Goal: Task Accomplishment & Management: Use online tool/utility

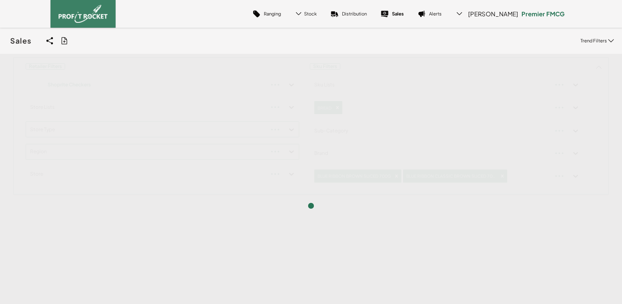
scroll to position [96, 0]
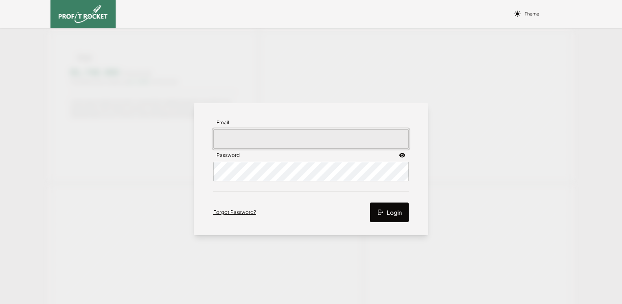
type input "[PERSON_NAME][EMAIL_ADDRESS][PERSON_NAME][DOMAIN_NAME]"
click at [386, 212] on button "Login" at bounding box center [389, 212] width 39 height 20
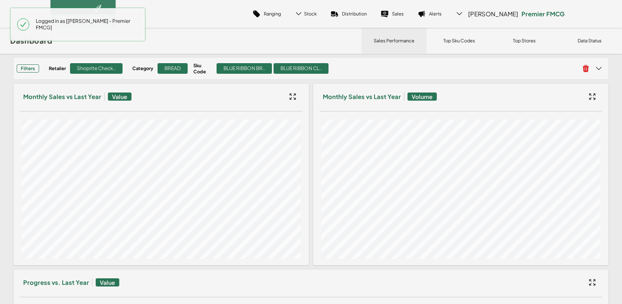
drag, startPoint x: 402, startPoint y: 17, endPoint x: 403, endPoint y: 24, distance: 6.6
click at [402, 17] on link "Sales" at bounding box center [392, 14] width 37 height 20
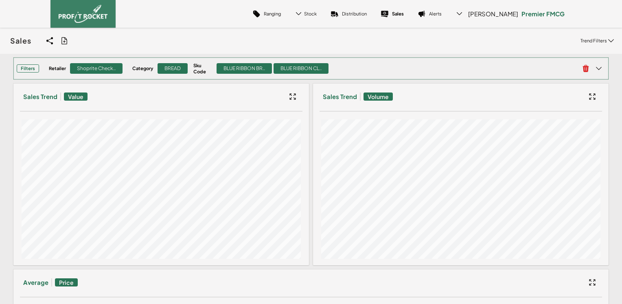
click at [357, 68] on div "Retailer Shoprite Check.. Category BREAD Sku Code BLUE RIBBON BR.. BLUE RIBBON …" at bounding box center [312, 68] width 527 height 12
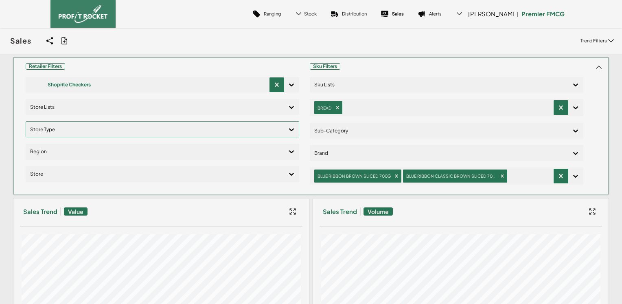
click at [70, 131] on div at bounding box center [155, 129] width 250 height 12
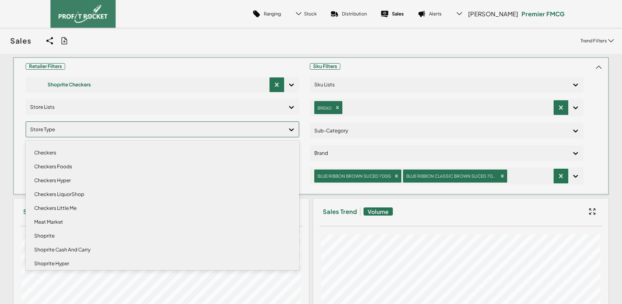
click at [55, 235] on div "Shoprite" at bounding box center [162, 236] width 266 height 14
click at [58, 252] on div "Shoprite Hyper" at bounding box center [162, 251] width 266 height 14
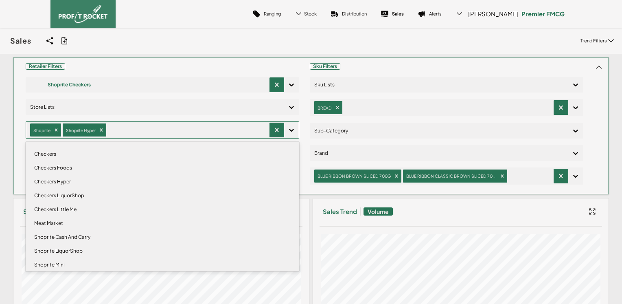
click at [62, 265] on div "Shoprite Mini" at bounding box center [162, 265] width 266 height 14
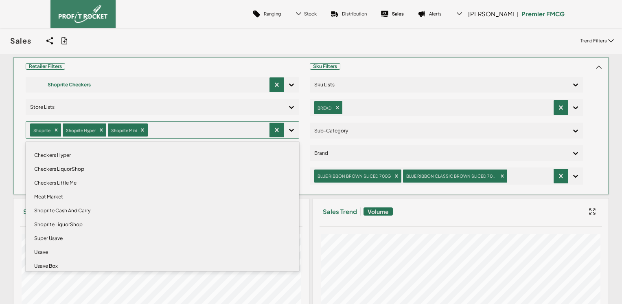
scroll to position [33, 0]
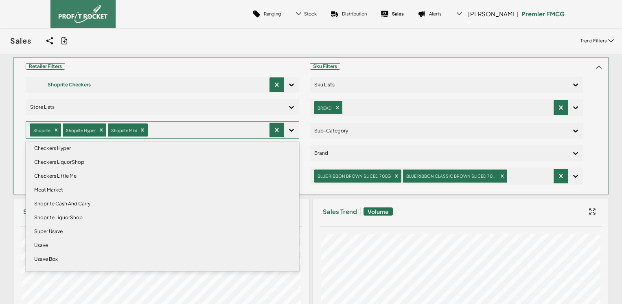
click at [55, 201] on div "Shoprite Cash And Carry" at bounding box center [162, 204] width 266 height 14
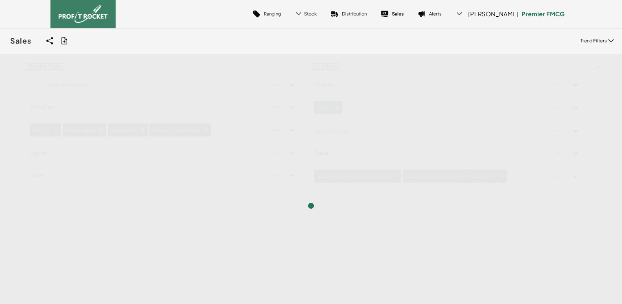
click at [203, 46] on div "Sales Share View We'll email you as well as your recipients a link to the view …" at bounding box center [311, 41] width 622 height 26
click at [53, 154] on div at bounding box center [311, 206] width 622 height 304
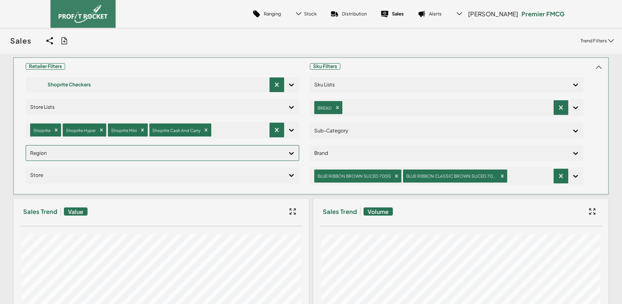
click at [50, 154] on div at bounding box center [155, 153] width 250 height 12
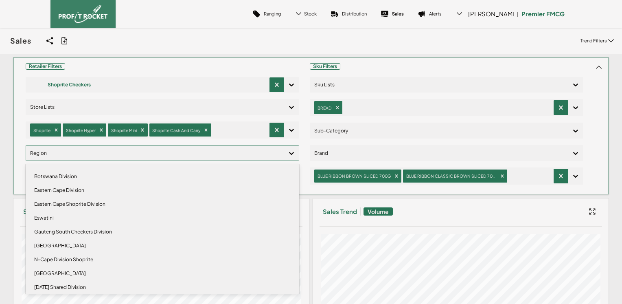
click at [71, 230] on div "Gauteng South Checkers Division" at bounding box center [162, 232] width 266 height 14
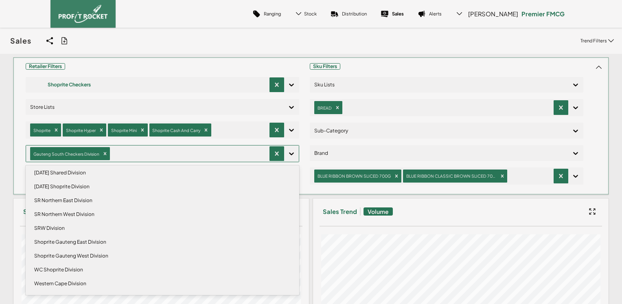
scroll to position [103, 0]
click at [231, 37] on div "Sales Share View We'll email you as well as your recipients a link to the view …" at bounding box center [311, 41] width 622 height 26
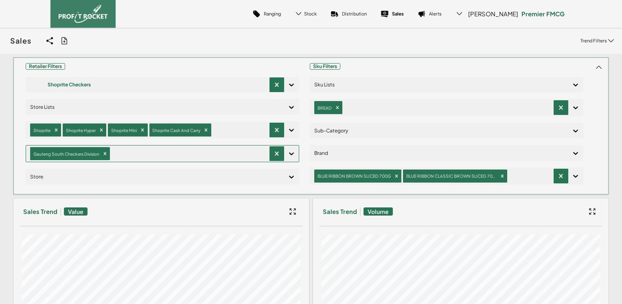
click at [291, 156] on icon at bounding box center [291, 153] width 8 height 8
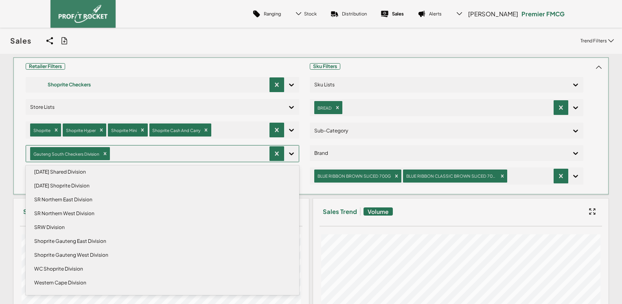
click at [92, 255] on div "Shoprite Gauteng West Division" at bounding box center [162, 255] width 266 height 14
click at [85, 253] on div "Shoprite Gauteng East Division" at bounding box center [162, 255] width 266 height 14
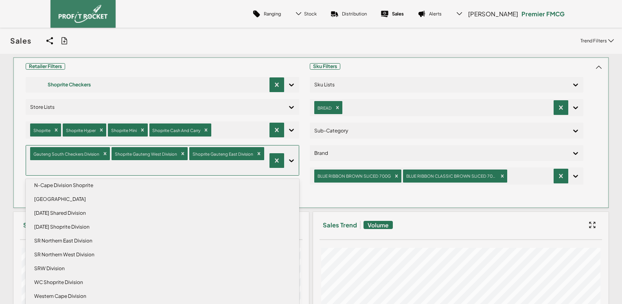
click at [215, 38] on div "Sales Share View We'll email you as well as your recipients a link to the view …" at bounding box center [311, 41] width 622 height 26
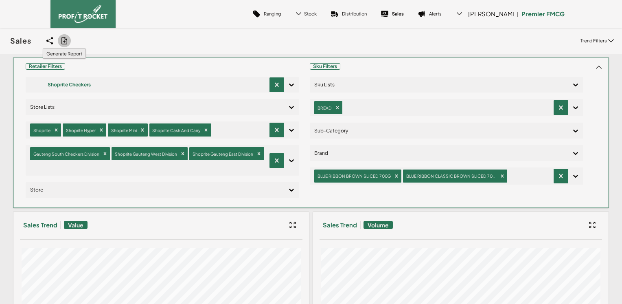
click at [64, 42] on icon at bounding box center [63, 40] width 5 height 7
click at [0, 41] on input "checkbox" at bounding box center [0, 41] width 0 height 0
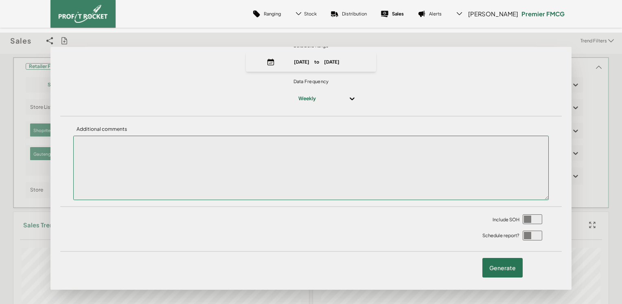
scroll to position [70, 0]
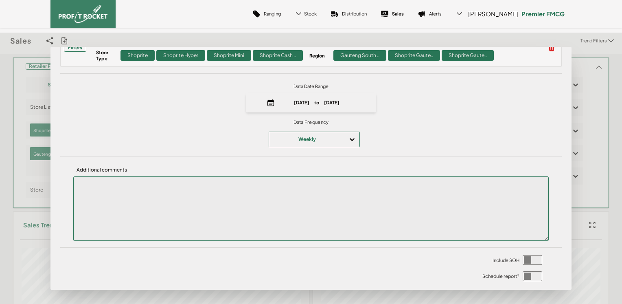
click at [348, 139] on icon at bounding box center [352, 139] width 8 height 8
click at [315, 160] on div "Daily" at bounding box center [314, 163] width 84 height 14
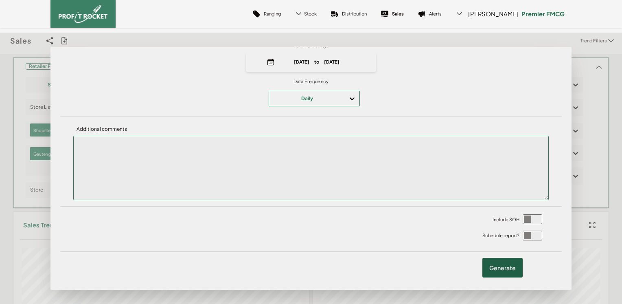
click at [509, 271] on label "Generate" at bounding box center [502, 268] width 40 height 20
click at [0, 41] on input "checkbox" at bounding box center [0, 41] width 0 height 0
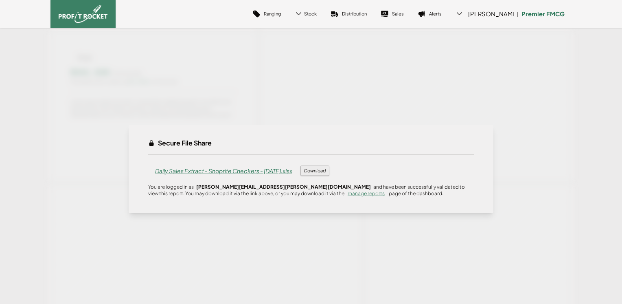
click at [257, 171] on span "Daily Sales Extract - Shoprite Checkers - [DATE].xlsx" at bounding box center [223, 171] width 151 height 20
